Goal: Information Seeking & Learning: Learn about a topic

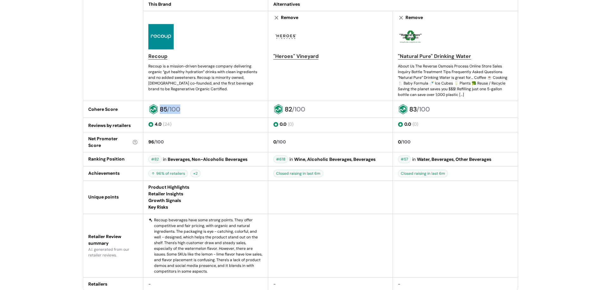
scroll to position [387, 0]
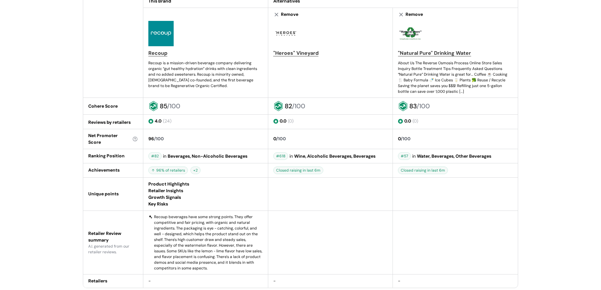
click at [368, 166] on div "Closed raising in last 6m" at bounding box center [330, 170] width 115 height 8
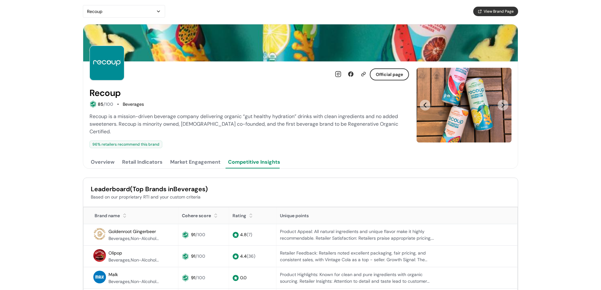
scroll to position [1, 0]
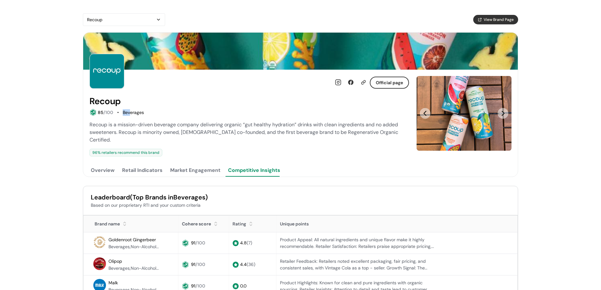
click at [129, 109] on div "Beverages" at bounding box center [133, 112] width 21 height 7
click at [129, 110] on div "Beverages" at bounding box center [133, 112] width 21 height 7
click at [127, 122] on span "Recoup is a mission-driven beverage company delivering organic “gut healthy hyd…" at bounding box center [244, 132] width 309 height 22
click at [193, 153] on div "Official page Recoup 85 /100 Beverages Recoup is a mission-driven beverage comp…" at bounding box center [250, 123] width 320 height 107
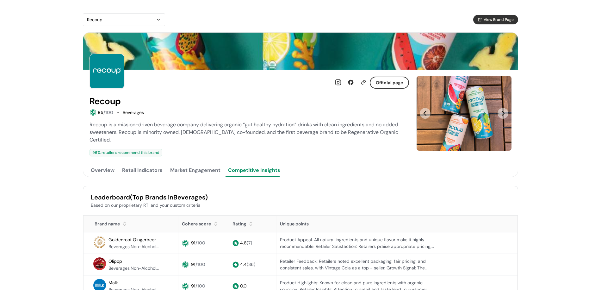
click at [190, 165] on button "Market Engagement" at bounding box center [195, 170] width 53 height 13
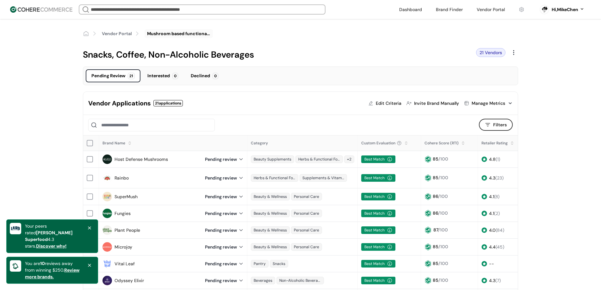
scroll to position [239, 0]
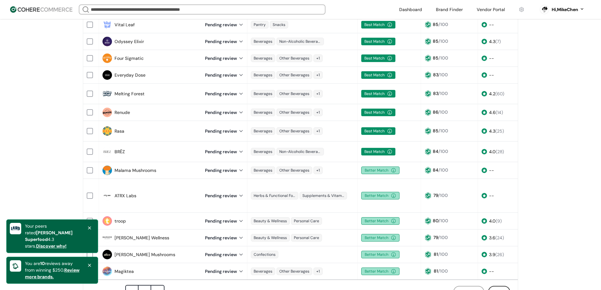
click at [93, 233] on div at bounding box center [89, 228] width 10 height 10
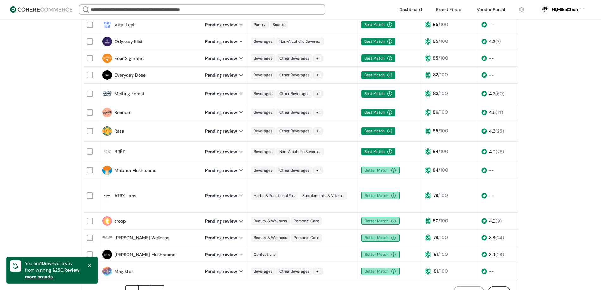
click at [91, 265] on icon at bounding box center [89, 265] width 5 height 5
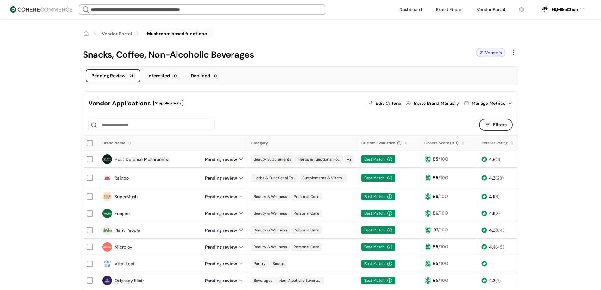
scroll to position [0, 0]
click at [121, 34] on link "Vendor Portal" at bounding box center [117, 33] width 30 height 7
